Goal: Task Accomplishment & Management: Use online tool/utility

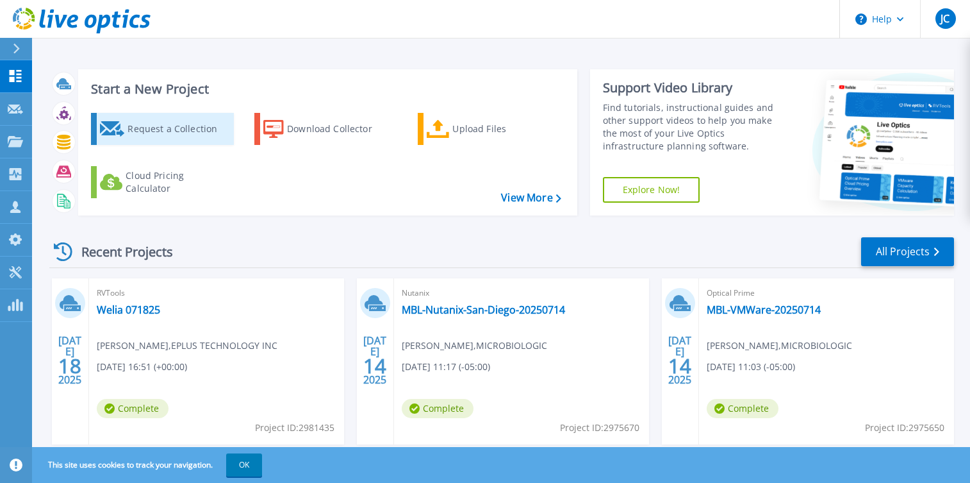
click at [183, 131] on div "Request a Collection" at bounding box center [179, 129] width 103 height 26
drag, startPoint x: 743, startPoint y: 21, endPoint x: 758, endPoint y: 21, distance: 15.4
click at [758, 21] on header "Help JC Partner Team Member Jeff Crouch jeff.crouch@eplus.com EPLUS TECHNOLOGY …" at bounding box center [485, 19] width 970 height 38
drag, startPoint x: 733, startPoint y: 17, endPoint x: 716, endPoint y: 28, distance: 20.1
click at [716, 28] on header "Help JC Partner Team Member Jeff Crouch jeff.crouch@eplus.com EPLUS TECHNOLOGY …" at bounding box center [485, 19] width 970 height 38
